Goal: Find specific page/section: Find specific page/section

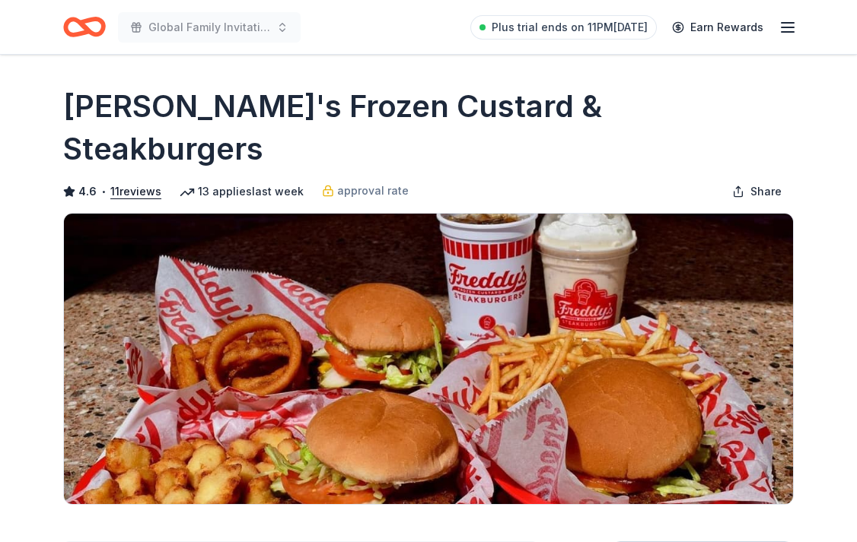
scroll to position [484, 0]
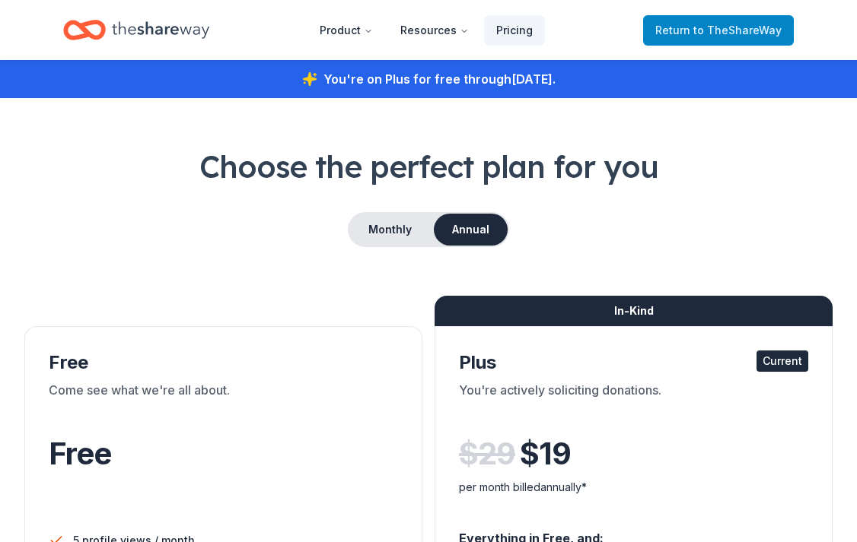
click at [692, 33] on span "Return to TheShareWay" at bounding box center [718, 30] width 126 height 18
click at [692, 24] on span "Return to TheShareWay" at bounding box center [718, 30] width 126 height 18
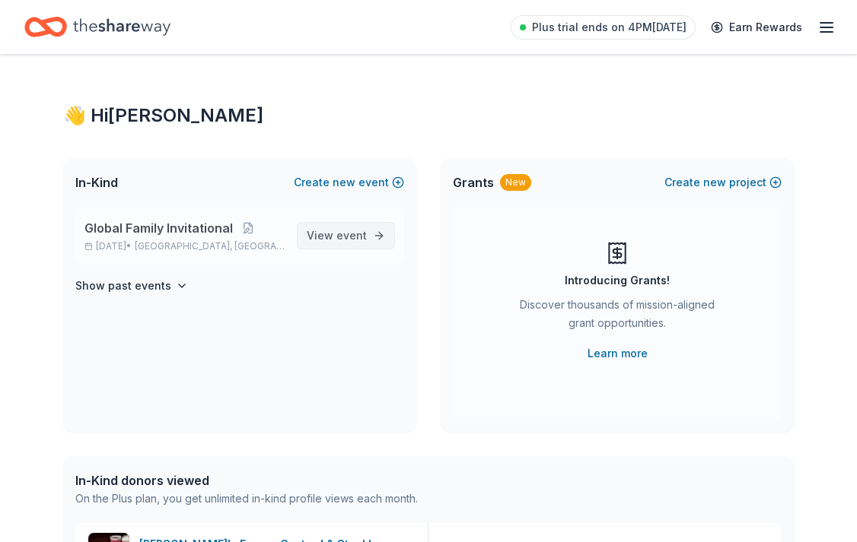
click at [357, 226] on link "View event" at bounding box center [346, 235] width 98 height 27
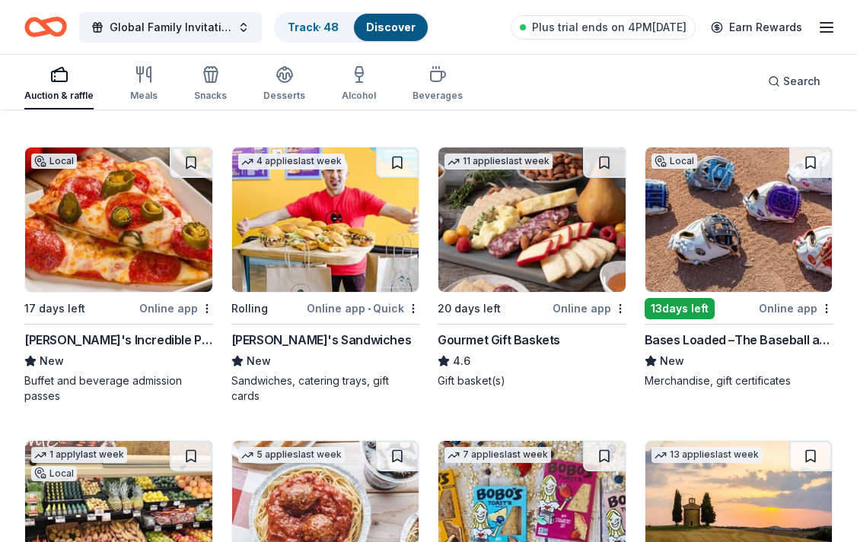
scroll to position [432, 0]
